Goal: Task Accomplishment & Management: Manage account settings

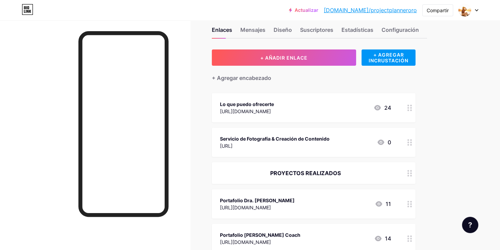
scroll to position [14, 0]
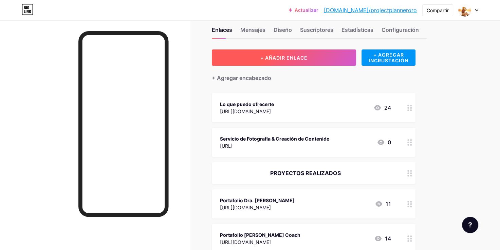
click at [311, 55] on button "+ AÑADIR ENLACE" at bounding box center [284, 58] width 144 height 16
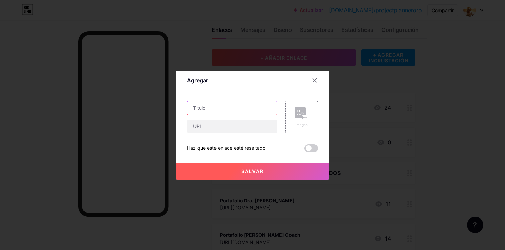
click at [234, 105] on input "text" at bounding box center [232, 108] width 90 height 14
type input "D"
click at [204, 128] on input "text" at bounding box center [232, 127] width 90 height 14
click at [207, 108] on input "[PERSON_NAME] Reumatologo" at bounding box center [232, 108] width 90 height 14
click at [191, 108] on input "[PERSON_NAME] Reumatologo" at bounding box center [232, 108] width 90 height 14
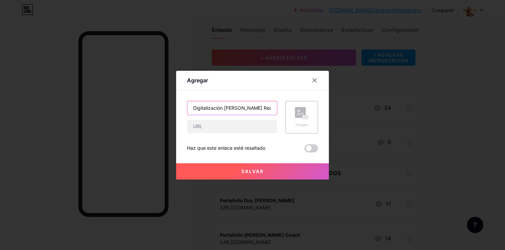
click at [193, 107] on input "Digitalización [PERSON_NAME] Reumatologo" at bounding box center [232, 108] width 90 height 14
type input "Digitalización [PERSON_NAME] Reumatologo"
click at [226, 127] on input "text" at bounding box center [232, 127] width 90 height 14
paste input "[URL]"
type input "[URL]"
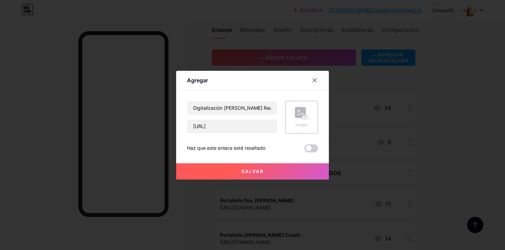
click at [251, 176] on button "Salvar" at bounding box center [252, 172] width 153 height 16
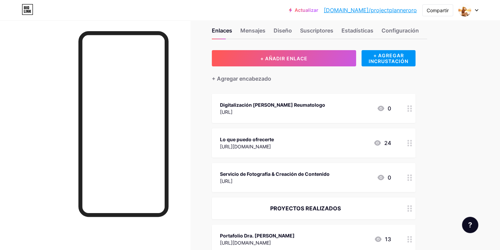
scroll to position [12, 0]
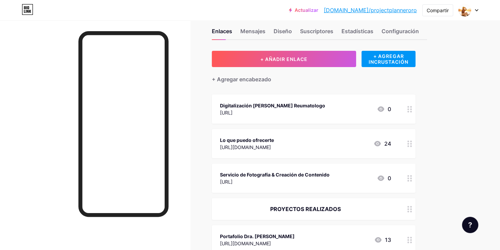
drag, startPoint x: 290, startPoint y: 106, endPoint x: 305, endPoint y: 191, distance: 87.2
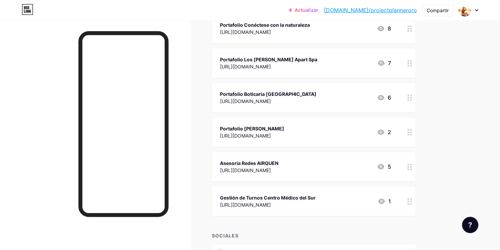
scroll to position [434, 0]
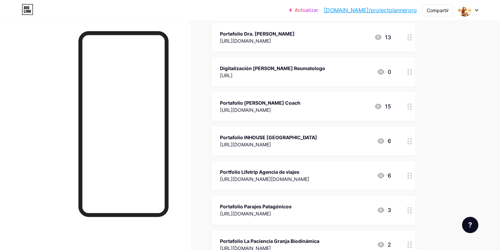
click at [410, 185] on div at bounding box center [410, 175] width 12 height 29
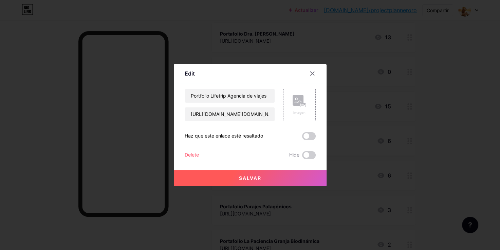
scroll to position [156, 0]
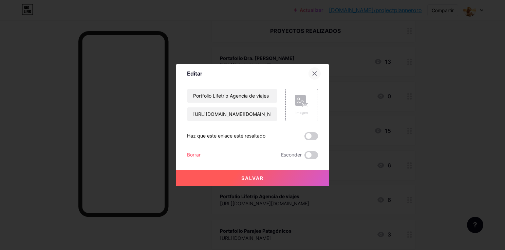
click at [317, 73] on icon at bounding box center [314, 73] width 5 height 5
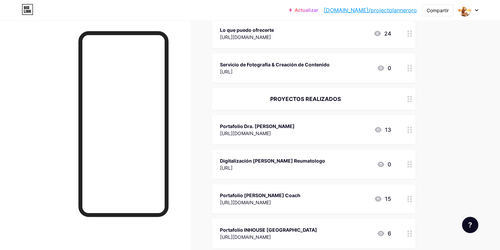
scroll to position [88, 0]
click at [333, 95] on div "PROYECTOS REALIZADOS" at bounding box center [305, 99] width 171 height 8
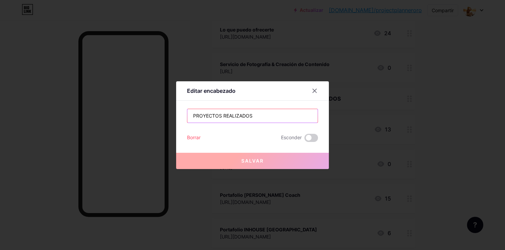
click at [258, 115] on input "PROYECTOS REALIZADOS" at bounding box center [252, 116] width 130 height 14
click at [421, 119] on div at bounding box center [252, 125] width 505 height 250
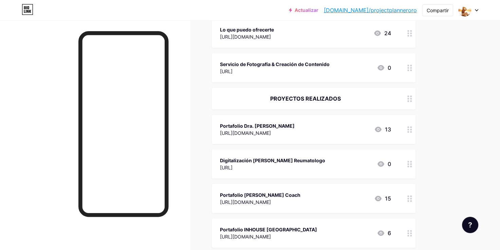
click at [276, 126] on div "Portafolio Dra. [PERSON_NAME]" at bounding box center [257, 126] width 75 height 7
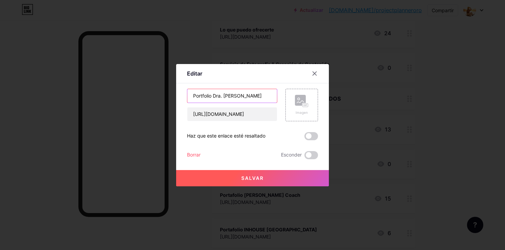
drag, startPoint x: 213, startPoint y: 96, endPoint x: 169, endPoint y: 95, distance: 44.1
click at [169, 95] on div "Editar Content YouTube Play YouTube video without leaving your page. ADD Vimeo …" at bounding box center [252, 125] width 505 height 250
type input "Digitalización Dra. [PERSON_NAME]"
click at [212, 169] on div "Salvar" at bounding box center [252, 172] width 153 height 27
click at [211, 175] on button "Salvar" at bounding box center [252, 178] width 153 height 16
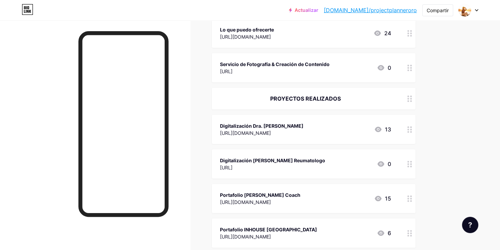
click at [316, 129] on div "Digitalización Dra. [PERSON_NAME] [URL][DOMAIN_NAME] 13" at bounding box center [305, 130] width 171 height 16
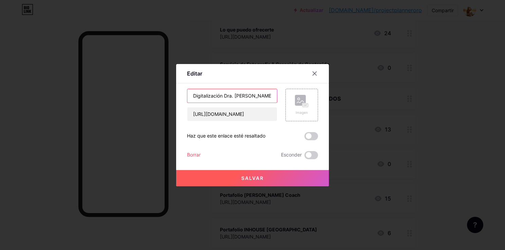
drag, startPoint x: 225, startPoint y: 94, endPoint x: 189, endPoint y: 90, distance: 35.5
click at [189, 90] on input "Digitalización Dra. [PERSON_NAME]" at bounding box center [232, 96] width 90 height 14
click at [290, 176] on button "Salvar" at bounding box center [252, 178] width 153 height 16
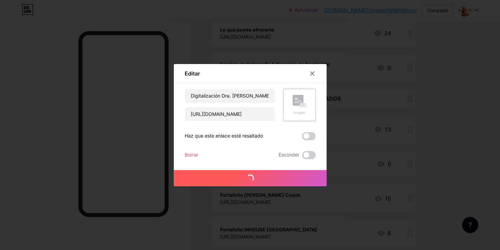
click at [287, 200] on div "Portafolio [PERSON_NAME] Coach [URL][DOMAIN_NAME] 15" at bounding box center [305, 199] width 171 height 16
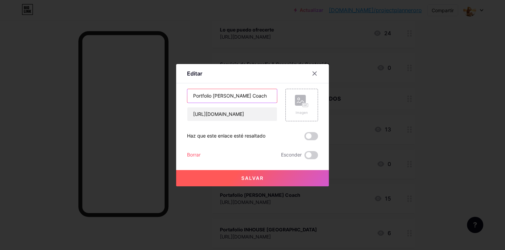
drag, startPoint x: 213, startPoint y: 97, endPoint x: 176, endPoint y: 96, distance: 37.0
click at [176, 96] on div "Editar Content YouTube Play YouTube video without leaving your page. ADD Vimeo …" at bounding box center [252, 125] width 153 height 123
paste input "Digitalización"
type input "Digitalización y Asesoria [PERSON_NAME] Coach"
click at [210, 181] on button "Salvar" at bounding box center [252, 178] width 153 height 16
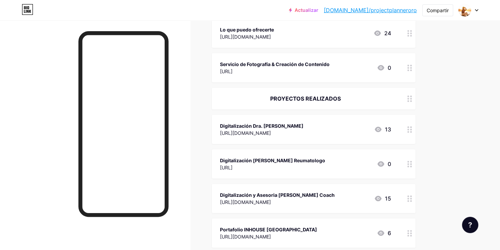
scroll to position [149, 0]
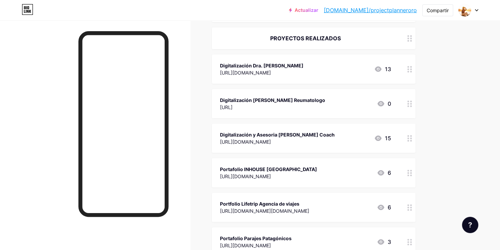
drag, startPoint x: 289, startPoint y: 174, endPoint x: 299, endPoint y: 187, distance: 16.0
click at [299, 187] on span "Lo que puedo ofrecerte [URL][DOMAIN_NAME] 24 Servicio de Fotografía & Creación …" at bounding box center [314, 228] width 204 height 541
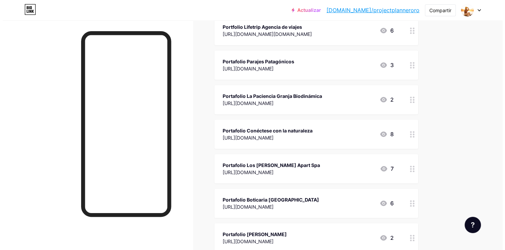
scroll to position [329, 0]
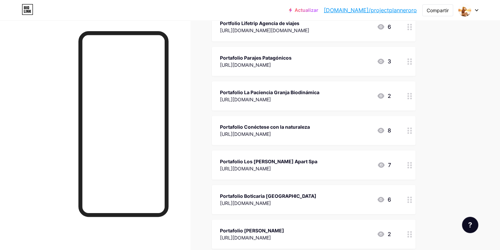
drag, startPoint x: 284, startPoint y: 209, endPoint x: 264, endPoint y: 2, distance: 208.0
drag, startPoint x: 264, startPoint y: 2, endPoint x: 196, endPoint y: 90, distance: 111.7
click at [196, 90] on div "Enlaces Mensajes Diseño Suscriptores Estadísticas Configuración + AÑADIR ENLACE…" at bounding box center [227, 79] width 455 height 776
click at [247, 88] on div "Portafolio La Paciencia Granja Biodinámica [URL][DOMAIN_NAME]" at bounding box center [269, 96] width 99 height 16
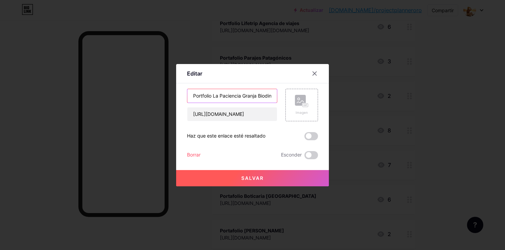
drag, startPoint x: 213, startPoint y: 98, endPoint x: 175, endPoint y: 96, distance: 38.1
click at [175, 96] on div "Editar Content YouTube Play YouTube video without leaving your page. ADD Vimeo …" at bounding box center [252, 125] width 505 height 250
paste input "Digitalización"
type input "Project Planner y Gestión de Redes La Paciencia Granja Biodinamica"
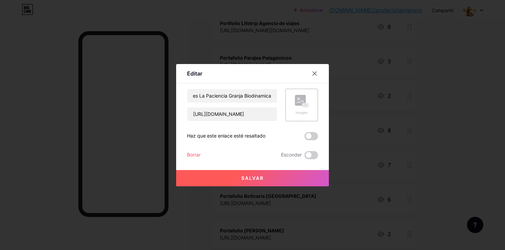
click at [255, 178] on span "Salvar" at bounding box center [252, 178] width 22 height 6
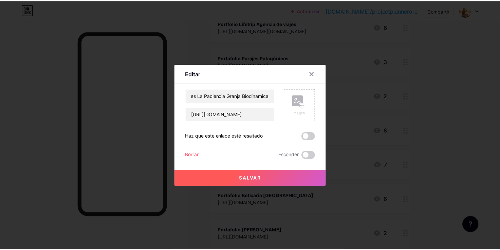
scroll to position [0, 0]
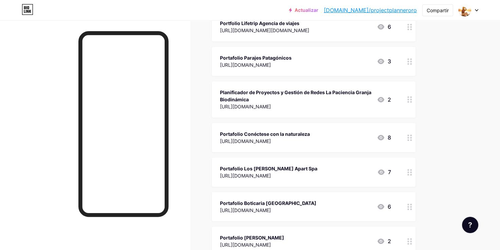
click at [407, 209] on circle at bounding box center [408, 210] width 2 height 2
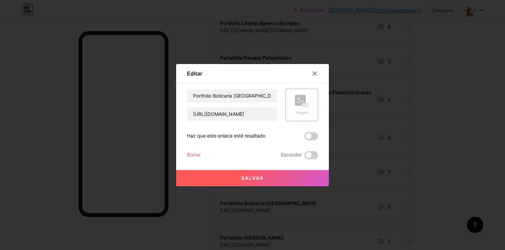
click at [195, 215] on div at bounding box center [252, 125] width 505 height 250
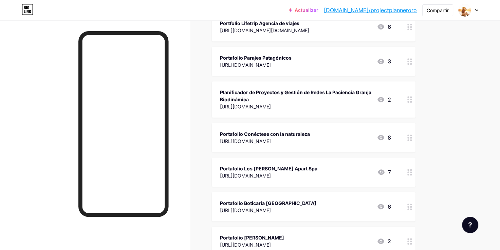
click at [259, 206] on div "Portafolio Boticaria [GEOGRAPHIC_DATA]" at bounding box center [268, 203] width 96 height 7
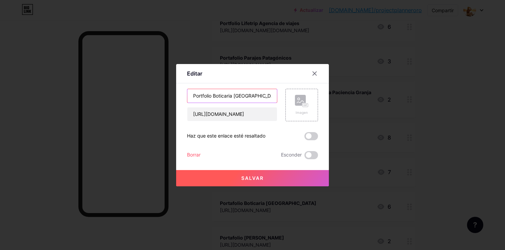
drag, startPoint x: 214, startPoint y: 96, endPoint x: 162, endPoint y: 93, distance: 51.7
click at [162, 93] on div "Editar Content YouTube Play YouTube video without leaving your page. ADD Vimeo …" at bounding box center [252, 125] width 505 height 250
click at [317, 72] on icon at bounding box center [314, 73] width 5 height 5
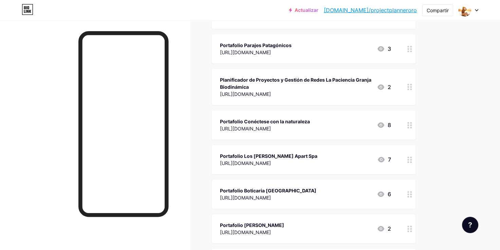
scroll to position [342, 0]
click at [276, 155] on div "Portafolio Los [PERSON_NAME] Apart Spa" at bounding box center [268, 156] width 97 height 7
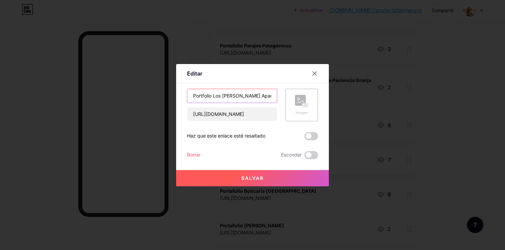
drag, startPoint x: 212, startPoint y: 95, endPoint x: 178, endPoint y: 94, distance: 34.3
click at [178, 94] on div "Editar Content YouTube Play YouTube video without leaving your page. ADD Vimeo …" at bounding box center [252, 125] width 153 height 123
type input "Digitalización y Gestion de redes Los [PERSON_NAME] Apart Spa"
click at [218, 169] on div "Salvar" at bounding box center [252, 172] width 153 height 27
click at [228, 185] on button "Salvar" at bounding box center [252, 178] width 153 height 16
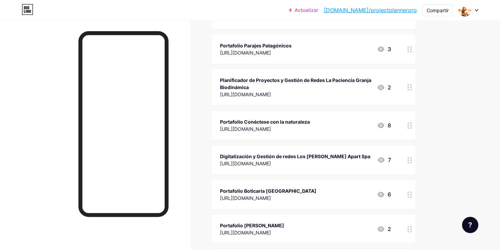
click at [276, 223] on div "Portafolio [PERSON_NAME]" at bounding box center [252, 225] width 64 height 7
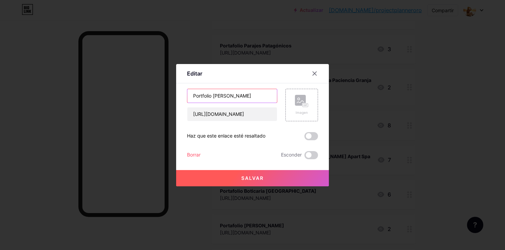
drag, startPoint x: 211, startPoint y: 97, endPoint x: 181, endPoint y: 97, distance: 29.9
click at [181, 97] on div "Editar Content YouTube Play YouTube video without leaving your page. ADD Vimeo …" at bounding box center [252, 125] width 153 height 123
paste input "Digitalización"
type input "Digitalización [PERSON_NAME]"
click at [229, 176] on button "Salvar" at bounding box center [252, 178] width 153 height 16
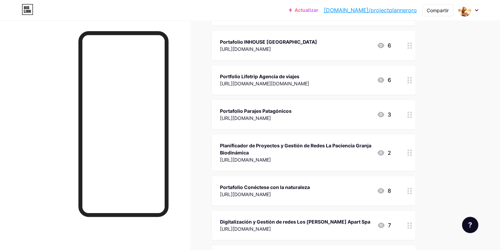
scroll to position [275, 0]
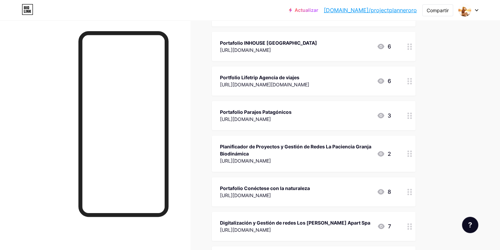
click at [263, 111] on div "Portafolio Parajes Patagónicos" at bounding box center [256, 112] width 72 height 7
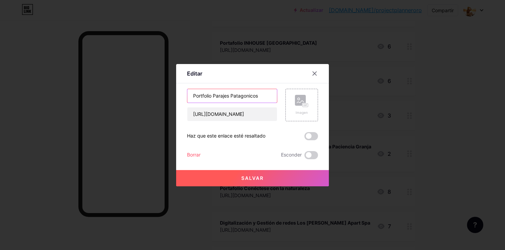
drag, startPoint x: 212, startPoint y: 96, endPoint x: 148, endPoint y: 96, distance: 63.8
click at [148, 96] on div "Editar Content YouTube Play YouTube video without leaving your page. ADD Vimeo …" at bounding box center [252, 125] width 505 height 250
paste input "Digitalización"
type input "Digitalización Parajes Patagonicos"
click at [222, 177] on button "Salvar" at bounding box center [252, 178] width 153 height 16
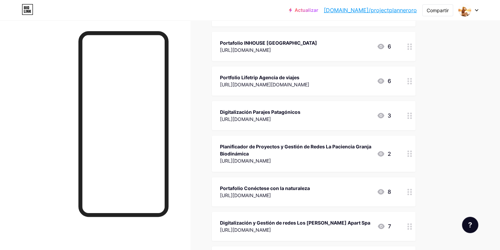
scroll to position [284, 0]
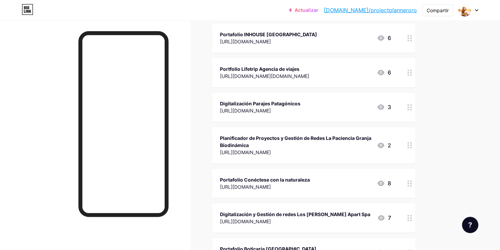
click at [264, 67] on div "Portfolio Lifetrip Agencia de viajes" at bounding box center [264, 68] width 89 height 7
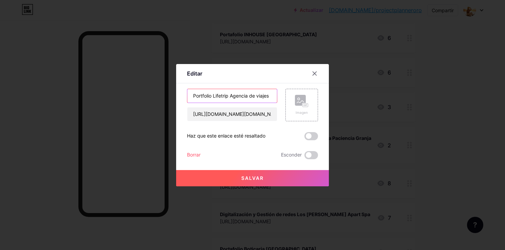
drag, startPoint x: 213, startPoint y: 96, endPoint x: 166, endPoint y: 96, distance: 47.2
click at [166, 96] on div "Editar Content YouTube Play YouTube video without leaving your page. ADD Vimeo …" at bounding box center [252, 125] width 505 height 250
type input "Getsión de redes Lifetrip Agencia de viajes"
click at [218, 184] on button "Salvar" at bounding box center [252, 178] width 153 height 16
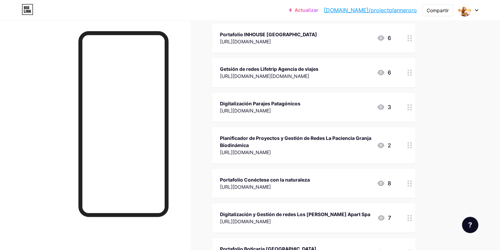
click at [258, 38] on div "[URL][DOMAIN_NAME]" at bounding box center [268, 41] width 97 height 7
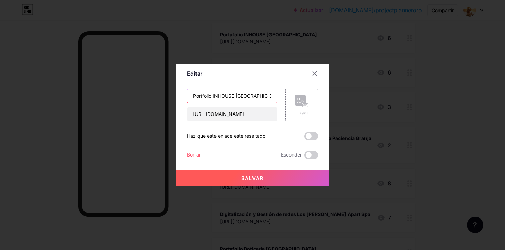
drag, startPoint x: 212, startPoint y: 97, endPoint x: 165, endPoint y: 101, distance: 47.7
click at [165, 101] on div "Editar Content YouTube Play YouTube video without leaving your page. ADD Vimeo …" at bounding box center [252, 125] width 505 height 250
type input "Digitalización INHOUSE [GEOGRAPHIC_DATA]"
click at [221, 188] on div at bounding box center [252, 125] width 505 height 250
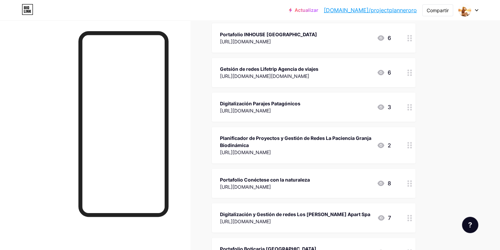
scroll to position [380, 0]
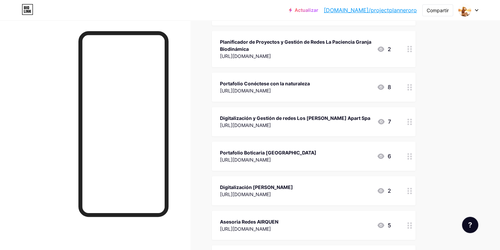
click at [240, 84] on div "Portafolio Conéctese con la naturaleza" at bounding box center [265, 83] width 90 height 7
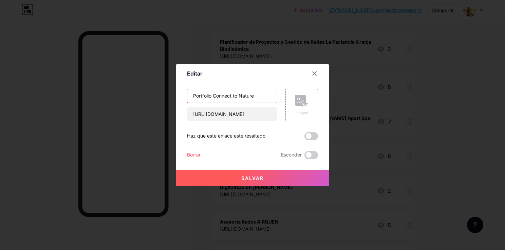
drag, startPoint x: 211, startPoint y: 96, endPoint x: 153, endPoint y: 97, distance: 57.4
click at [153, 97] on div "Editar Content YouTube Play YouTube video without leaving your page. ADD Vimeo …" at bounding box center [252, 125] width 505 height 250
type input "Digitalización y Gestión de redes Connect to Nature"
click at [254, 181] on span "Salvar" at bounding box center [252, 178] width 22 height 6
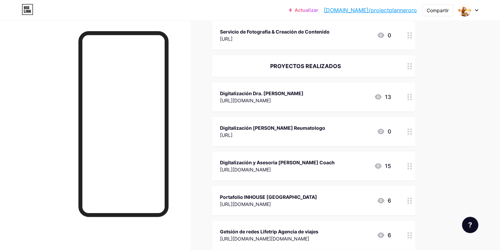
scroll to position [181, 0]
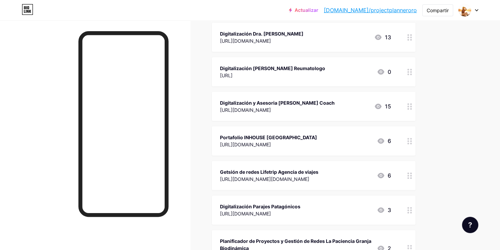
click at [231, 136] on div "Portafolio INHOUSE [GEOGRAPHIC_DATA]" at bounding box center [268, 137] width 97 height 7
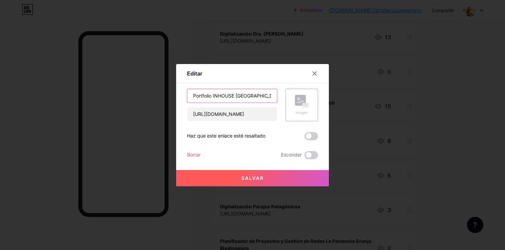
drag, startPoint x: 213, startPoint y: 96, endPoint x: 182, endPoint y: 94, distance: 31.3
click at [182, 94] on div "Editar Content YouTube Play YouTube video without leaving your page. ADD Vimeo …" at bounding box center [252, 125] width 153 height 123
type input "Digitalización INHOUSE [GEOGRAPHIC_DATA]"
click at [220, 178] on button "Salvar" at bounding box center [252, 178] width 153 height 16
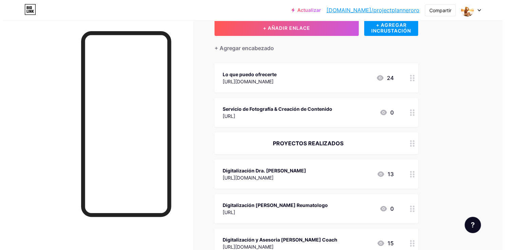
scroll to position [43, 0]
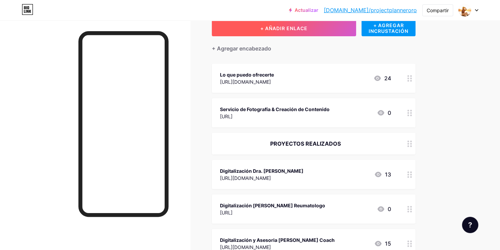
click at [298, 31] on span "+ AÑADIR ENLACE" at bounding box center [283, 28] width 47 height 6
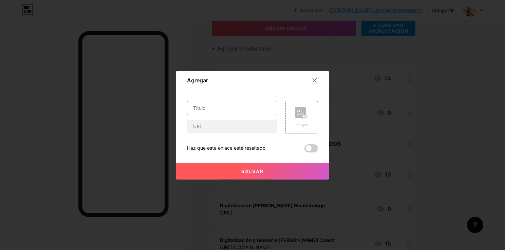
click at [221, 109] on input "text" at bounding box center [232, 108] width 90 height 14
type input "d"
type input "Digitalizacion Médica [PERSON_NAME]"
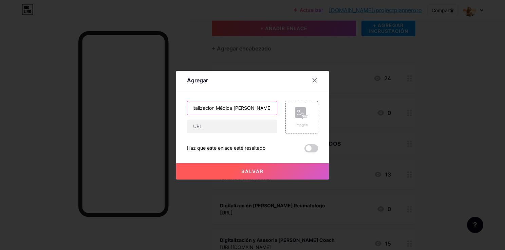
scroll to position [0, 0]
click at [238, 132] on input "text" at bounding box center [232, 127] width 90 height 14
paste input "[URL]"
type input "[URL]"
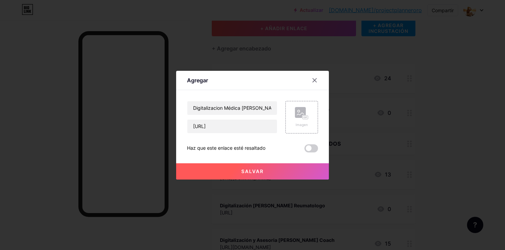
click at [257, 176] on button "Salvar" at bounding box center [252, 172] width 153 height 16
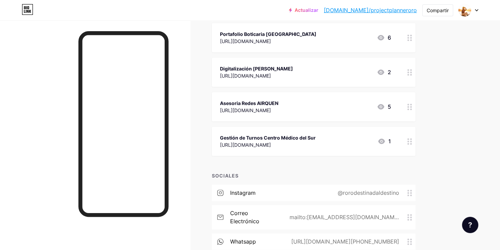
scroll to position [542, 0]
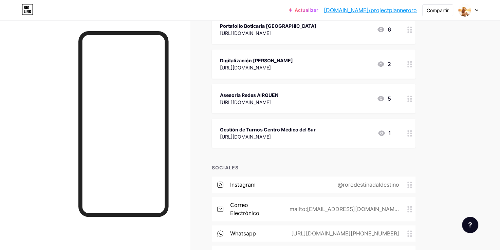
click at [258, 128] on div "Gestión de Turnos Centro Médico del Sur" at bounding box center [268, 129] width 96 height 7
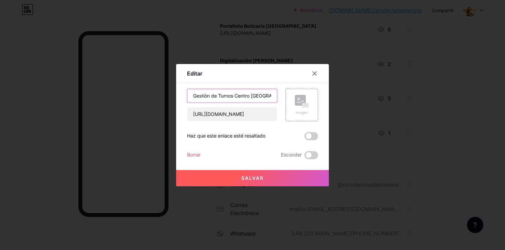
click at [193, 96] on input "Gestión de Turnos Centro [GEOGRAPHIC_DATA]" at bounding box center [232, 96] width 90 height 14
type input "Digitalización y Gestión de Turnos Centro [GEOGRAPHIC_DATA]"
click at [206, 182] on button "Salvar" at bounding box center [252, 178] width 153 height 16
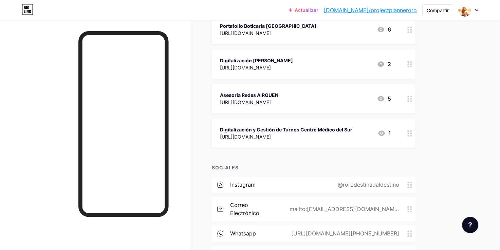
click at [477, 14] on div at bounding box center [468, 10] width 20 height 12
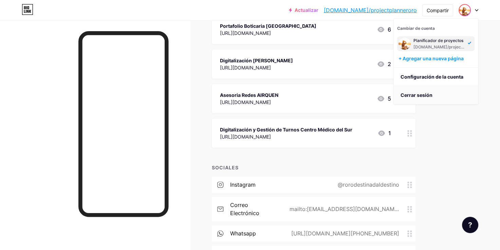
click at [437, 97] on li "Cerrar sesión" at bounding box center [436, 95] width 84 height 18
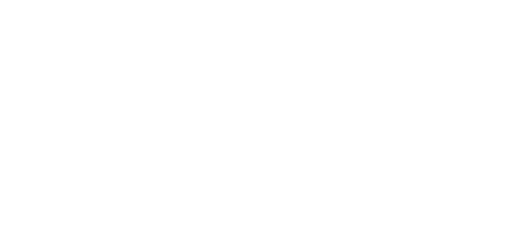
scroll to position [0, 0]
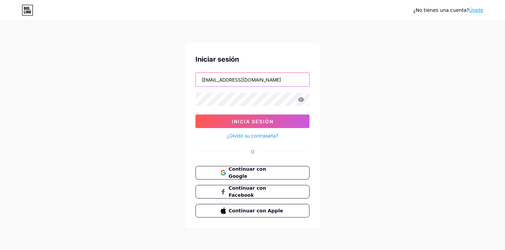
drag, startPoint x: 255, startPoint y: 78, endPoint x: 175, endPoint y: 83, distance: 80.2
click at [175, 83] on div "¿No tienes una cuenta? Únete Iniciar sesión [EMAIL_ADDRESS][DOMAIN_NAME] Inicia…" at bounding box center [252, 125] width 505 height 250
type input "s"
type input "macarenaiame"
click at [299, 98] on icon at bounding box center [301, 99] width 6 height 5
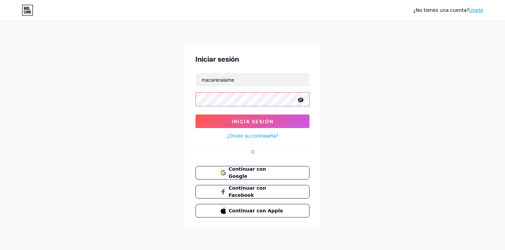
click at [137, 109] on div "¿No tienes una cuenta? Únete Iniciar sesión macarenaiame Inicia sesión ¿Olvidó …" at bounding box center [252, 125] width 505 height 250
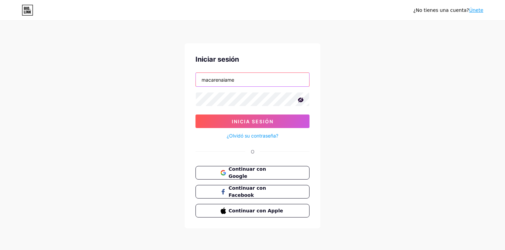
click at [243, 79] on input "macarenaiame" at bounding box center [252, 80] width 113 height 14
click at [146, 124] on div "¿No tienes una cuenta? Únete Iniciar sesión macarenaiame Inicia sesión ¿Olvidó …" at bounding box center [252, 125] width 505 height 250
click at [227, 172] on span "Continuar con Google" at bounding box center [252, 173] width 65 height 15
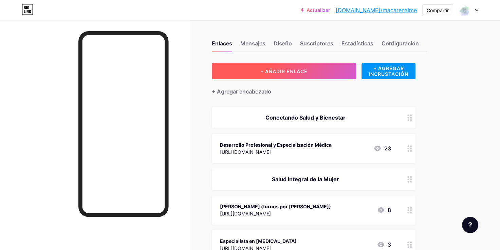
click at [325, 76] on button "+ AÑADIR ENLACE" at bounding box center [284, 71] width 144 height 16
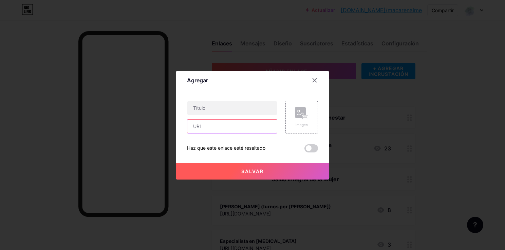
click at [231, 125] on input "text" at bounding box center [232, 127] width 90 height 14
paste input "+54 9 2944 90-0166"
drag, startPoint x: 190, startPoint y: 136, endPoint x: 137, endPoint y: 128, distance: 53.3
click at [137, 128] on div "Agregar Content YouTube Play YouTube video without leaving your page. ADD Vimeo…" at bounding box center [252, 125] width 505 height 250
paste input "https://wa.link/92qy5f"
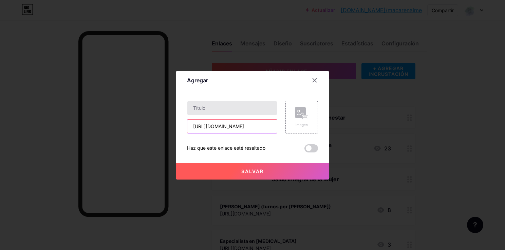
type input "https://wa.link/92qy5f"
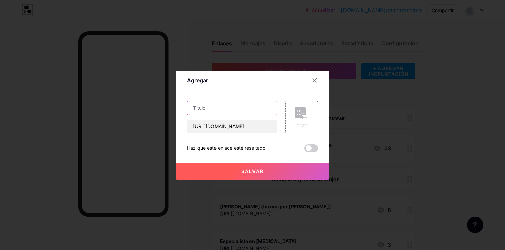
click at [207, 105] on input "text" at bounding box center [232, 108] width 90 height 14
type input "r"
click at [252, 108] on input "Consulta tus resultados de PAP" at bounding box center [232, 108] width 90 height 14
type input "Consulta tus resultados del PAP"
click at [238, 167] on button "Salvar" at bounding box center [252, 172] width 153 height 16
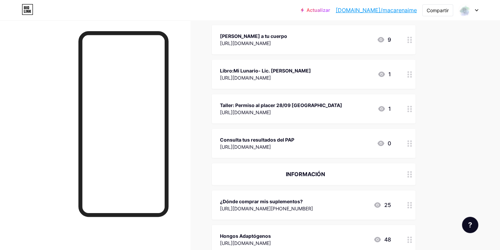
scroll to position [417, 0]
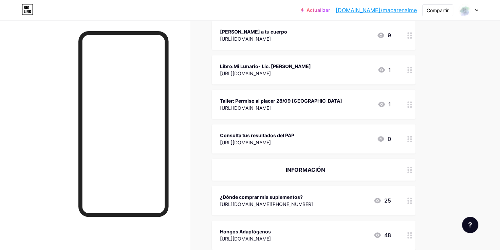
drag, startPoint x: 400, startPoint y: 97, endPoint x: 402, endPoint y: 164, distance: 67.2
drag, startPoint x: 430, startPoint y: 127, endPoint x: 410, endPoint y: 121, distance: 21.3
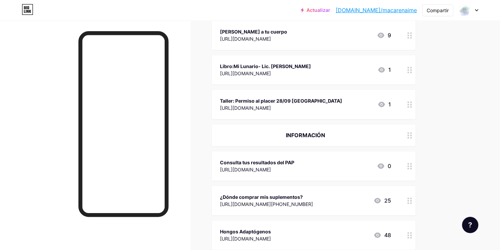
click at [414, 152] on div at bounding box center [410, 166] width 12 height 29
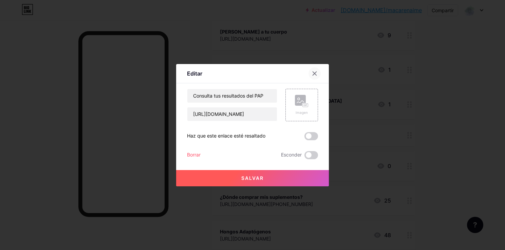
click at [313, 77] on div at bounding box center [314, 74] width 12 height 12
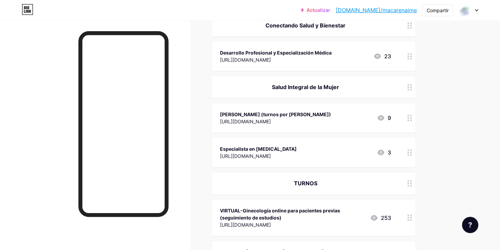
scroll to position [0, 0]
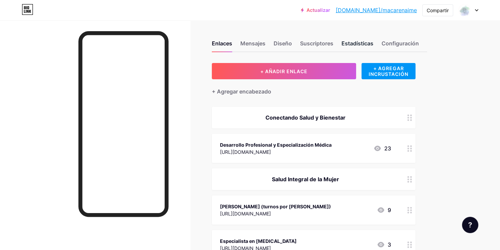
drag, startPoint x: 356, startPoint y: 39, endPoint x: 355, endPoint y: 42, distance: 3.4
click at [355, 41] on div "Enlaces Mensajes Diseño Suscriptores Estadísticas Configuración" at bounding box center [319, 41] width 215 height 24
click at [356, 42] on div "Estadísticas" at bounding box center [357, 45] width 32 height 12
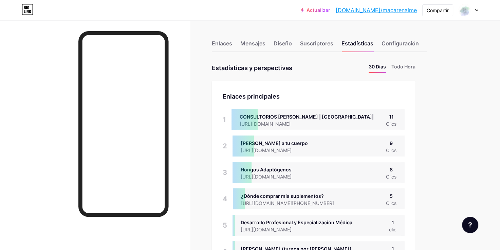
click at [476, 11] on icon at bounding box center [476, 10] width 3 height 2
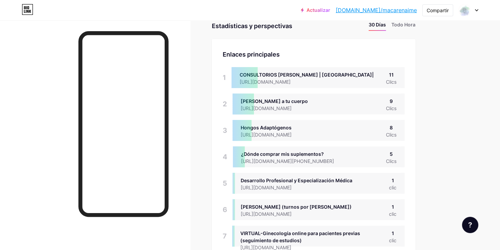
scroll to position [43, 0]
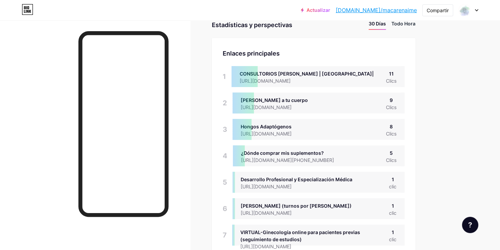
click at [399, 25] on li "Todo Hora" at bounding box center [403, 25] width 24 height 10
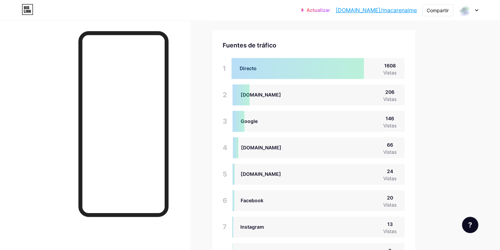
scroll to position [591, 0]
click at [443, 14] on div "Compartir" at bounding box center [438, 10] width 22 height 7
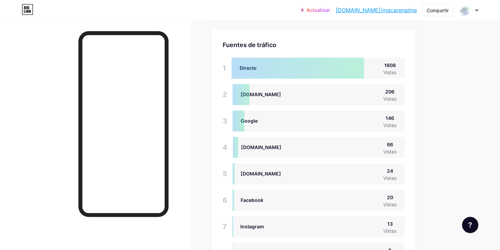
click at [475, 12] on div at bounding box center [468, 10] width 20 height 12
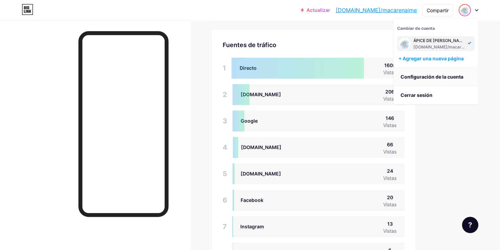
click at [445, 77] on link "Configuración de la cuenta" at bounding box center [436, 77] width 84 height 18
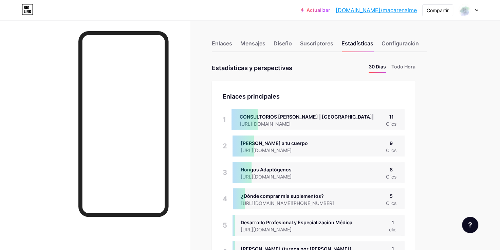
scroll to position [250, 500]
click at [312, 43] on div "Suscriptores" at bounding box center [316, 45] width 33 height 12
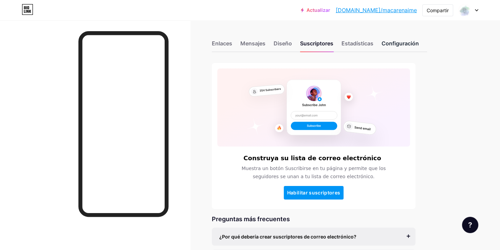
click at [399, 43] on div "Configuración" at bounding box center [399, 45] width 37 height 12
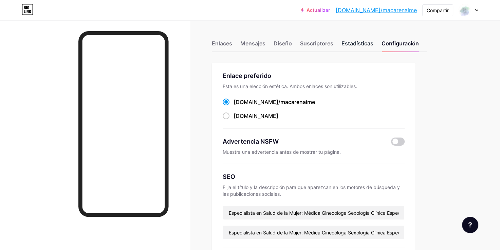
click at [359, 45] on div "Estadísticas" at bounding box center [357, 45] width 32 height 12
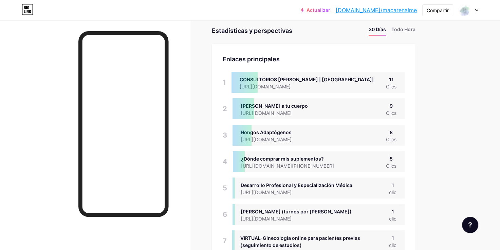
scroll to position [38, 0]
click at [406, 29] on li "Todo Hora" at bounding box center [403, 30] width 24 height 10
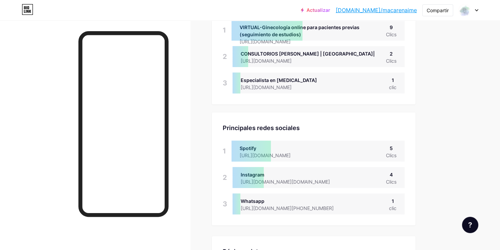
scroll to position [0, 0]
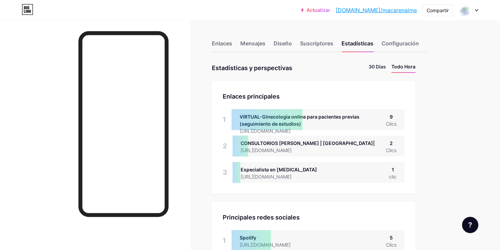
click at [370, 64] on li "30 Días" at bounding box center [377, 68] width 17 height 10
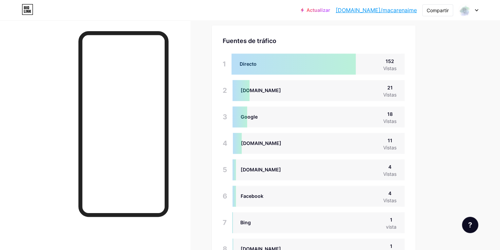
scroll to position [834, 0]
